Goal: Task Accomplishment & Management: Manage account settings

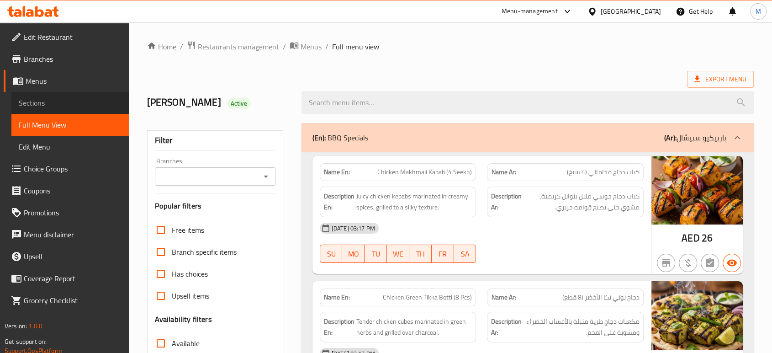
click at [45, 99] on span "Sections" at bounding box center [70, 102] width 103 height 11
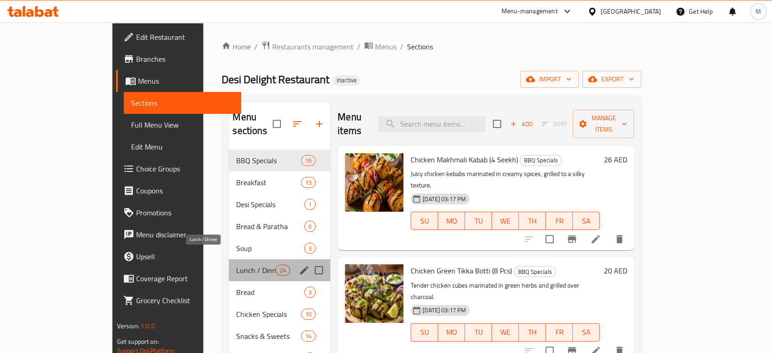
click at [236, 264] on span "Lunch / Dinner" at bounding box center [255, 269] width 39 height 11
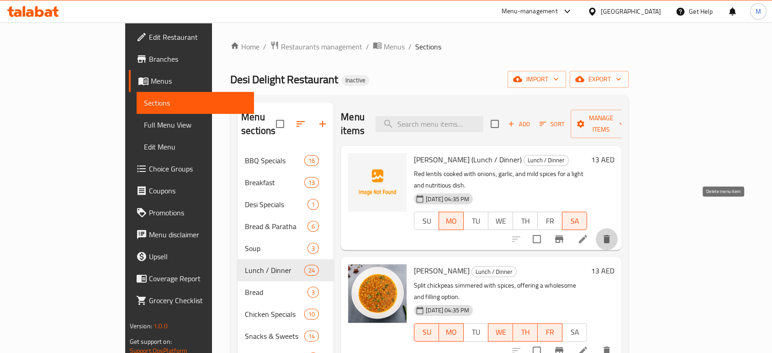
click at [612, 233] on icon "delete" at bounding box center [606, 238] width 11 height 11
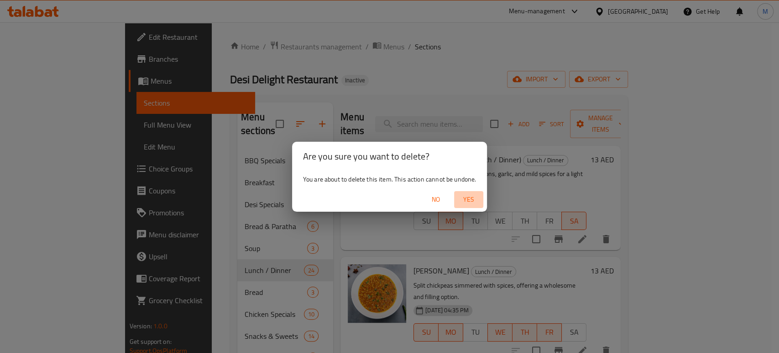
click at [469, 205] on button "Yes" at bounding box center [468, 199] width 29 height 17
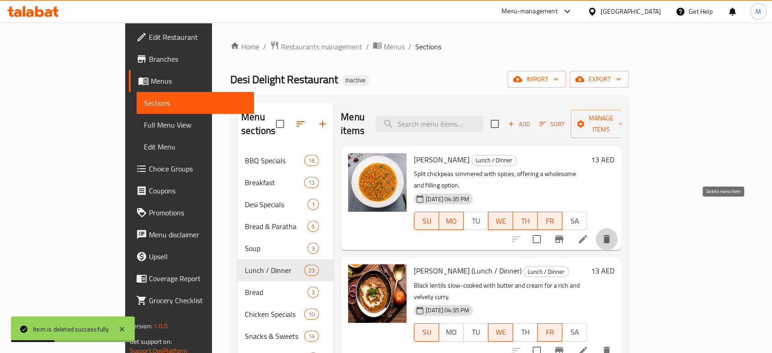
click at [610, 235] on icon "delete" at bounding box center [606, 239] width 6 height 8
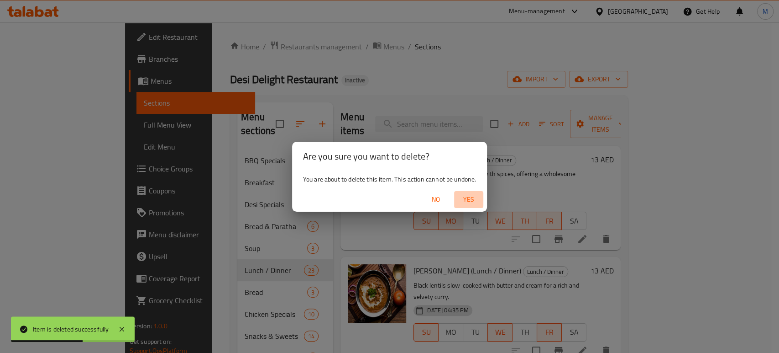
click at [467, 196] on span "Yes" at bounding box center [469, 199] width 22 height 11
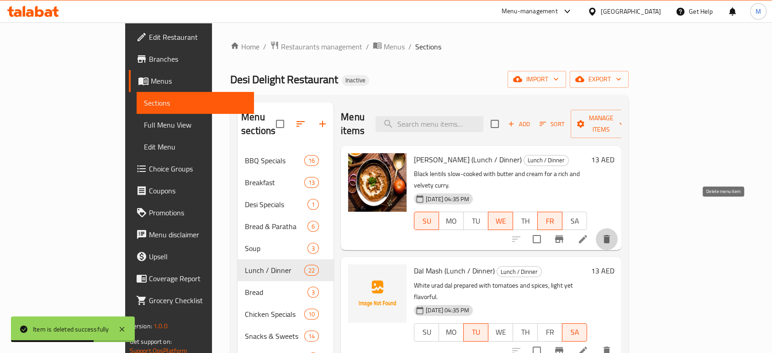
click at [617, 228] on button "delete" at bounding box center [606, 239] width 22 height 22
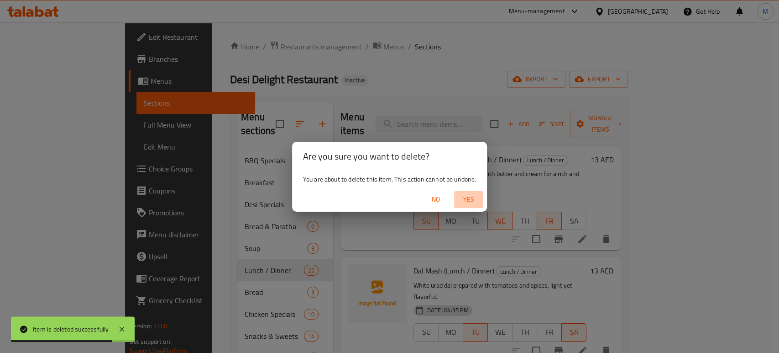
click at [475, 202] on span "Yes" at bounding box center [469, 199] width 22 height 11
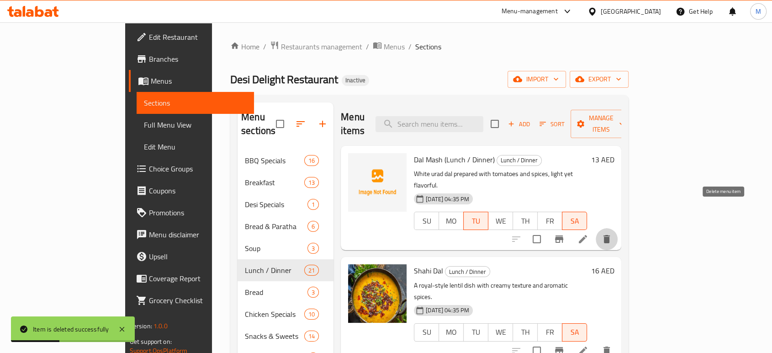
click at [610, 235] on icon "delete" at bounding box center [606, 239] width 6 height 8
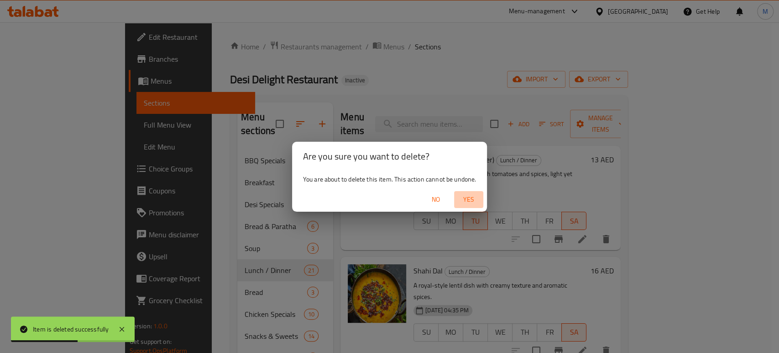
click at [469, 204] on span "Yes" at bounding box center [469, 199] width 22 height 11
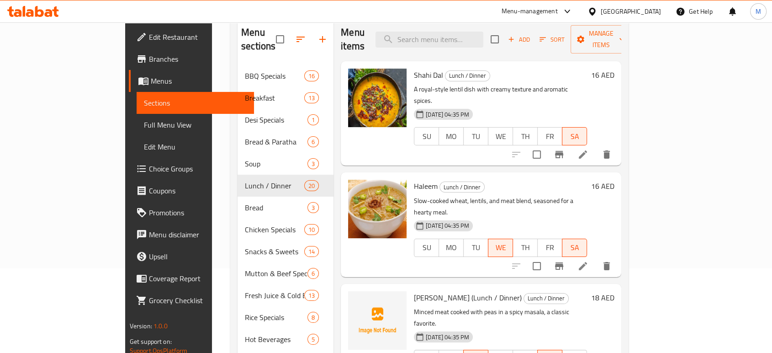
scroll to position [121, 0]
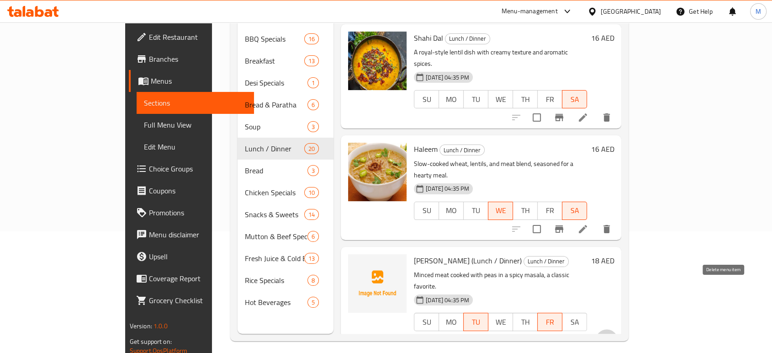
click at [610, 336] on icon "delete" at bounding box center [606, 340] width 6 height 8
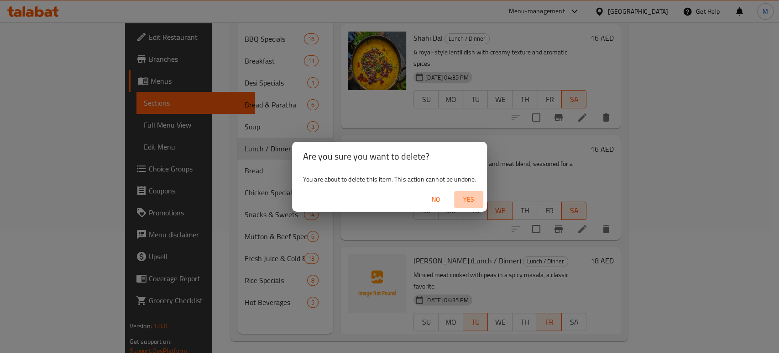
click at [468, 200] on span "Yes" at bounding box center [469, 199] width 22 height 11
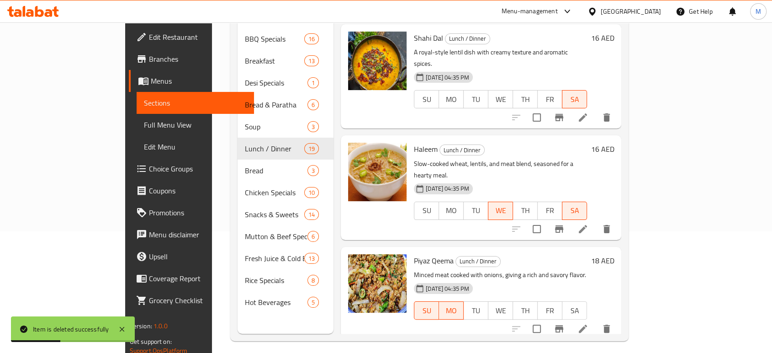
scroll to position [266, 0]
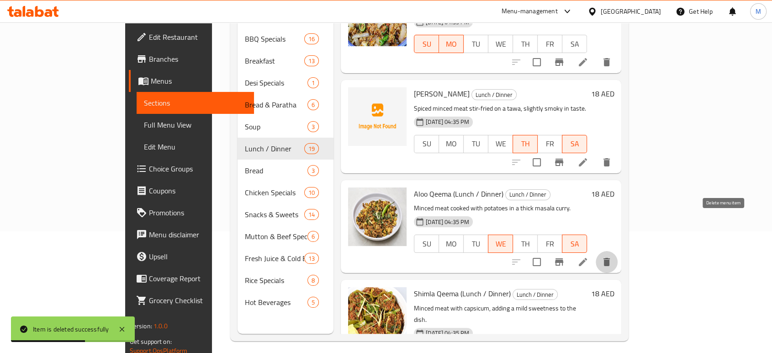
click at [612, 256] on icon "delete" at bounding box center [606, 261] width 11 height 11
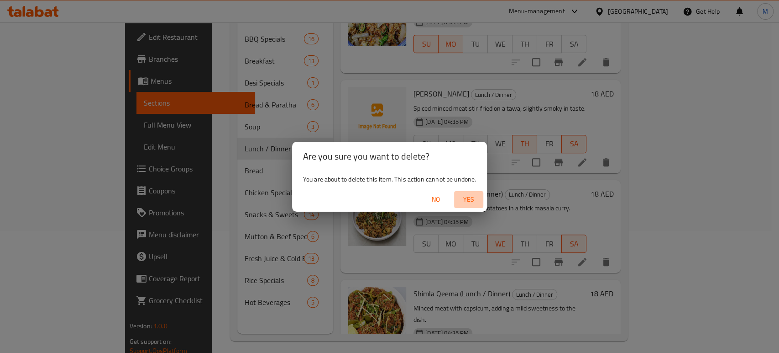
click at [467, 199] on span "Yes" at bounding box center [469, 199] width 22 height 11
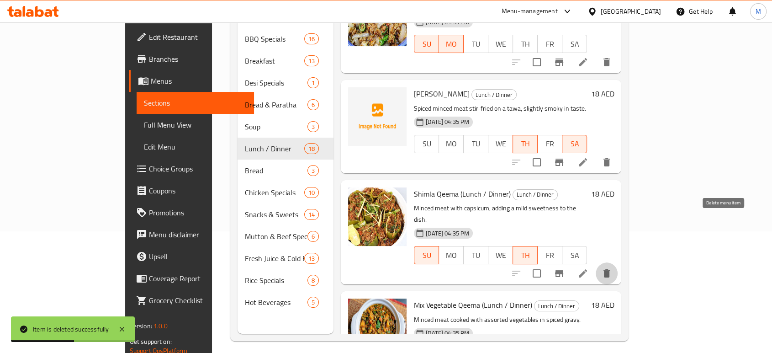
click at [610, 269] on icon "delete" at bounding box center [606, 273] width 6 height 8
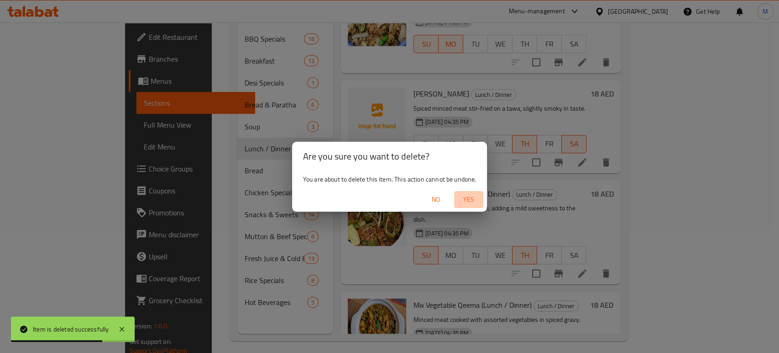
click at [470, 200] on span "Yes" at bounding box center [469, 199] width 22 height 11
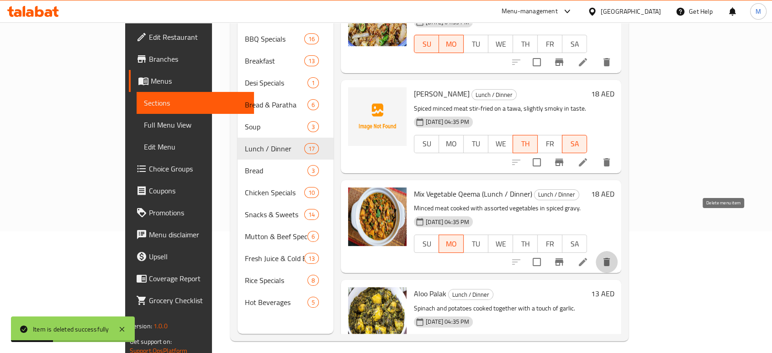
click at [610, 258] on icon "delete" at bounding box center [606, 262] width 6 height 8
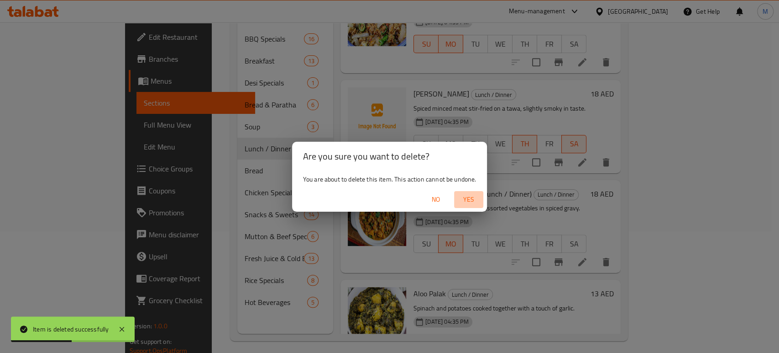
click at [468, 202] on span "Yes" at bounding box center [469, 199] width 22 height 11
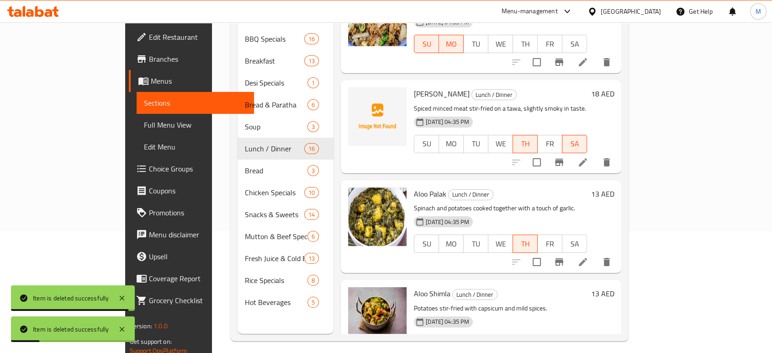
scroll to position [0, 0]
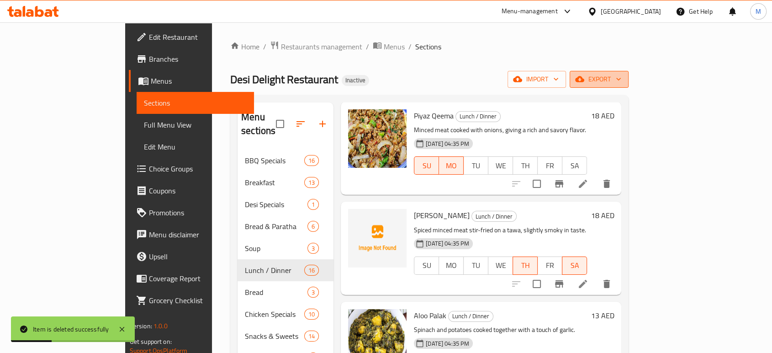
click at [621, 82] on span "export" at bounding box center [599, 79] width 44 height 11
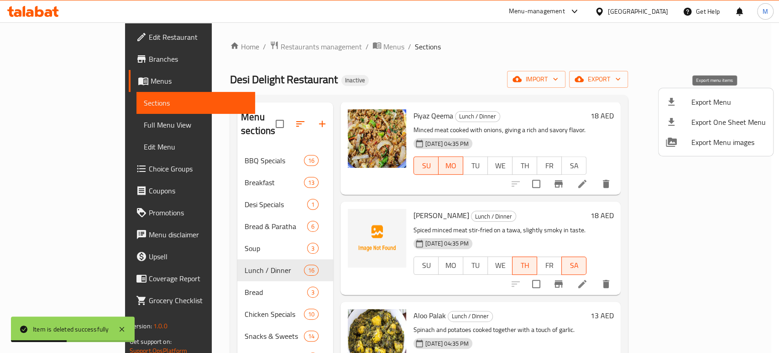
click at [704, 105] on span "Export Menu" at bounding box center [729, 101] width 74 height 11
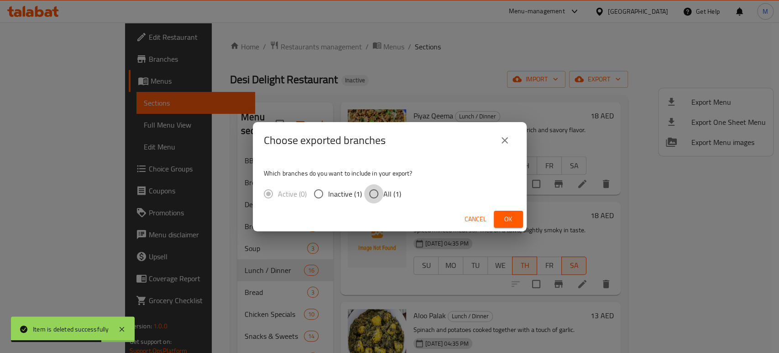
click at [374, 196] on input "All (1)" at bounding box center [373, 193] width 19 height 19
radio input "true"
click at [518, 222] on button "Ok" at bounding box center [508, 219] width 29 height 17
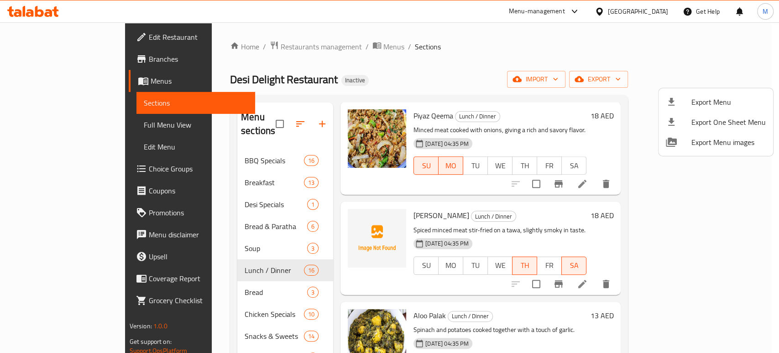
click at [193, 193] on div at bounding box center [389, 176] width 779 height 353
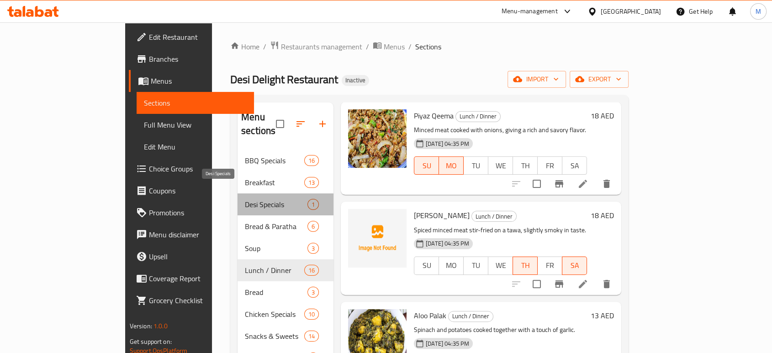
click at [245, 199] on span "Desi Specials" at bounding box center [276, 204] width 63 height 11
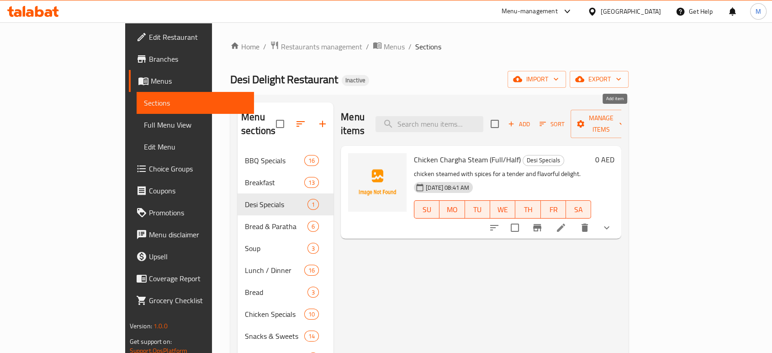
click at [531, 119] on span "Add" at bounding box center [518, 124] width 25 height 11
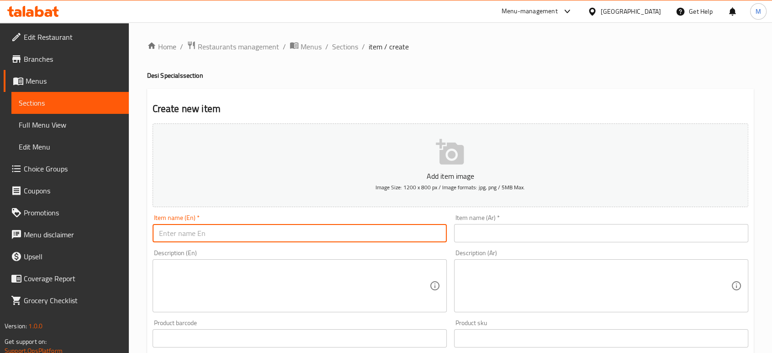
paste input "Fresh Chicken Karahi (On Order)"
click at [287, 233] on input "Fresh Chicken Karahi (On Order)" at bounding box center [300, 233] width 294 height 18
type input "Fresh Chicken Karahi"
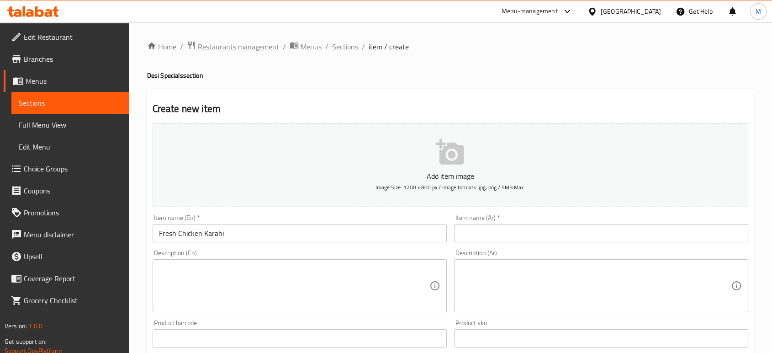
click at [241, 47] on span "Restaurants management" at bounding box center [238, 46] width 81 height 11
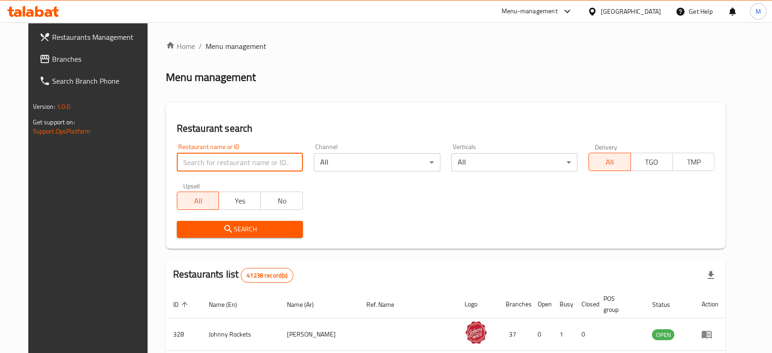
click at [206, 160] on input "search" at bounding box center [240, 162] width 126 height 18
paste input "Red"
type input "Red"
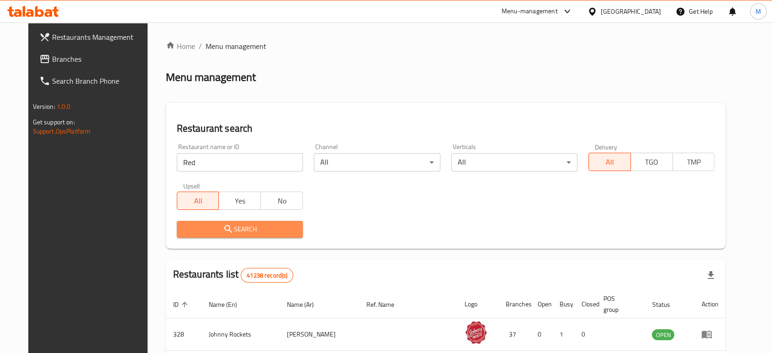
click at [196, 228] on span "Search" at bounding box center [239, 228] width 111 height 11
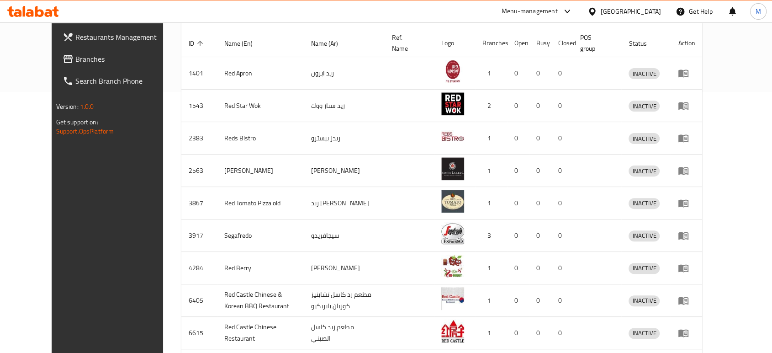
scroll to position [335, 0]
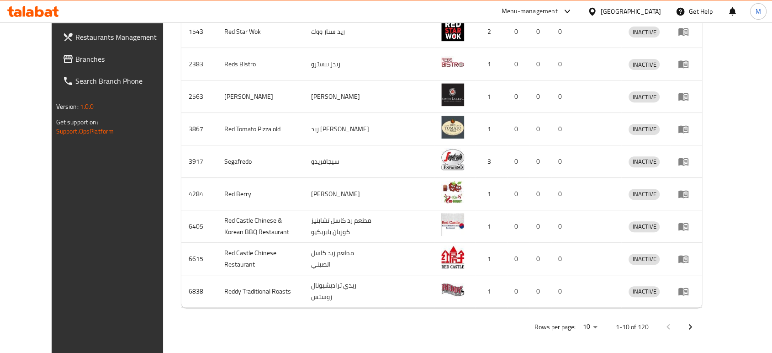
click at [75, 58] on span "Branches" at bounding box center [124, 58] width 98 height 11
